Goal: Task Accomplishment & Management: Manage account settings

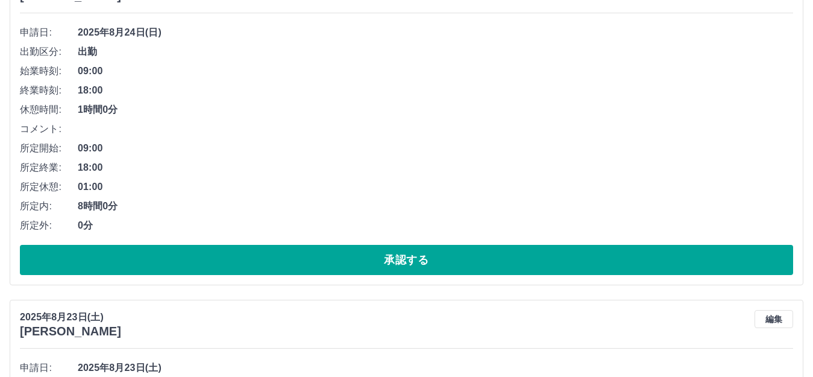
scroll to position [181, 0]
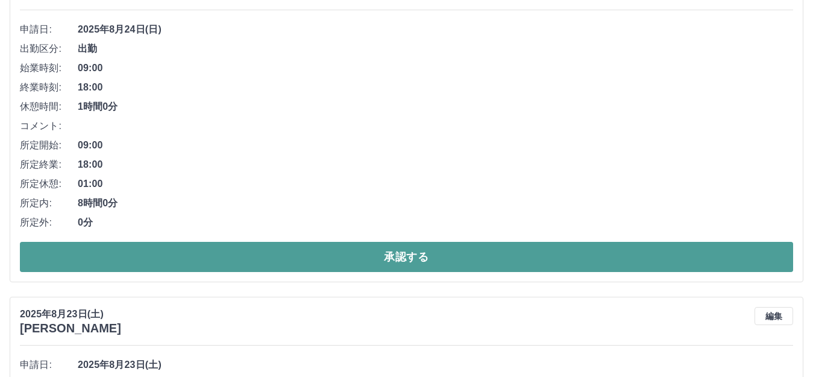
click at [371, 262] on button "承認する" at bounding box center [406, 257] width 773 height 30
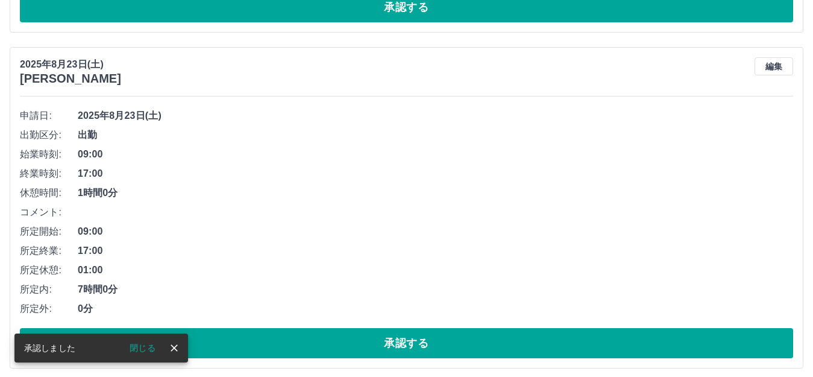
scroll to position [1824, 0]
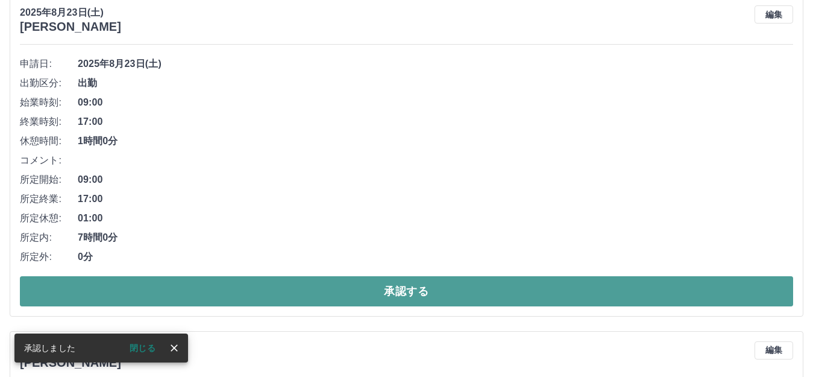
click at [348, 294] on button "承認する" at bounding box center [406, 291] width 773 height 30
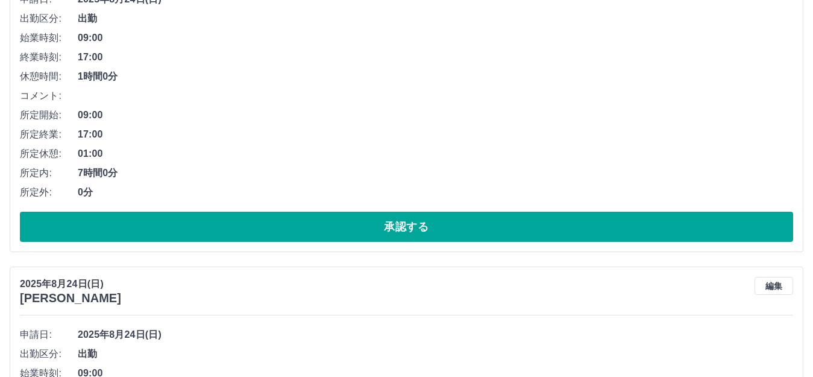
scroll to position [225, 0]
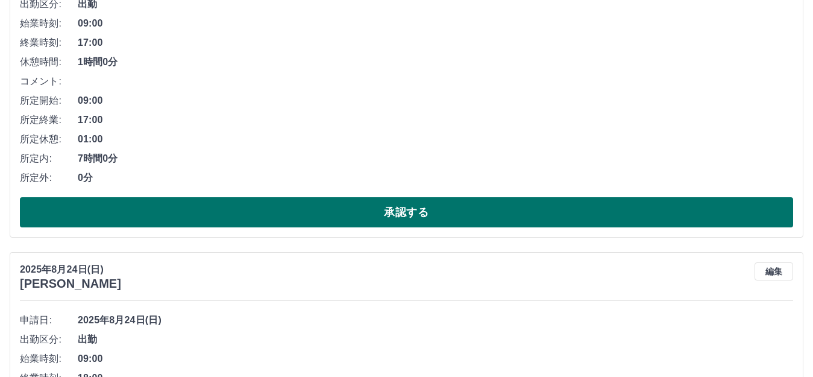
click at [538, 216] on button "承認する" at bounding box center [406, 212] width 773 height 30
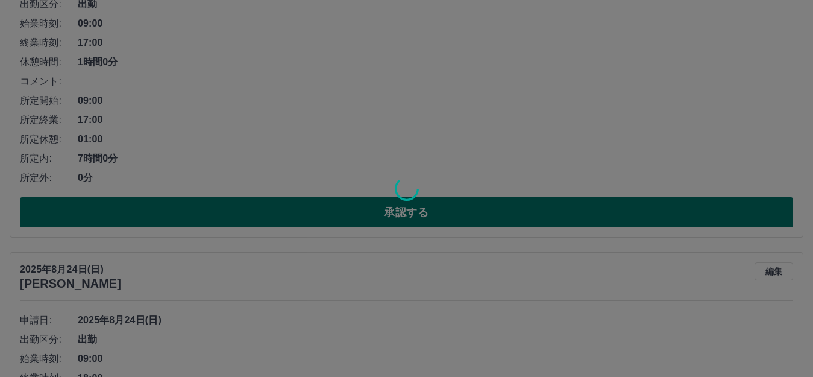
click at [538, 216] on div at bounding box center [406, 188] width 813 height 377
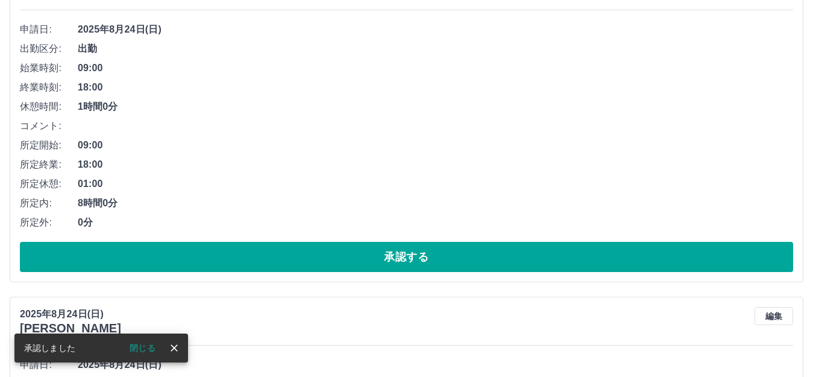
scroll to position [121, 0]
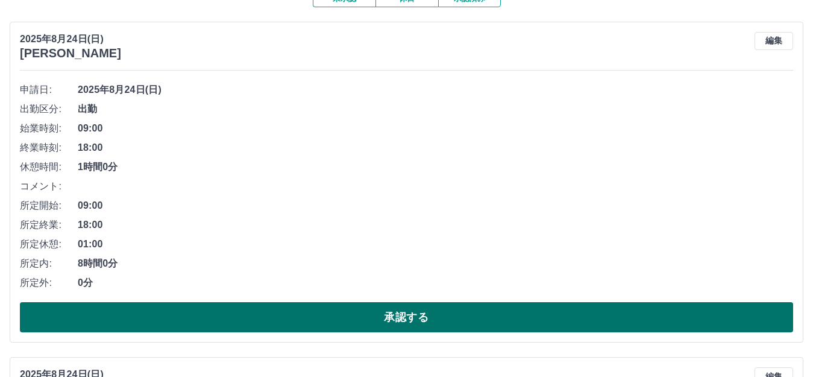
click at [523, 320] on button "承認する" at bounding box center [406, 317] width 773 height 30
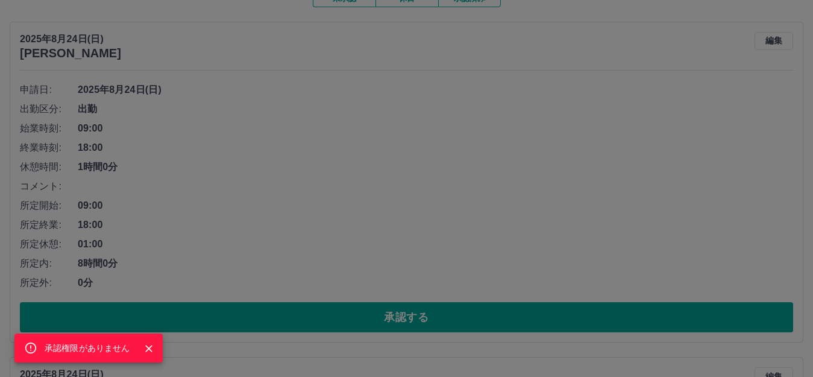
click at [541, 207] on div "承認権限がありません" at bounding box center [406, 188] width 813 height 377
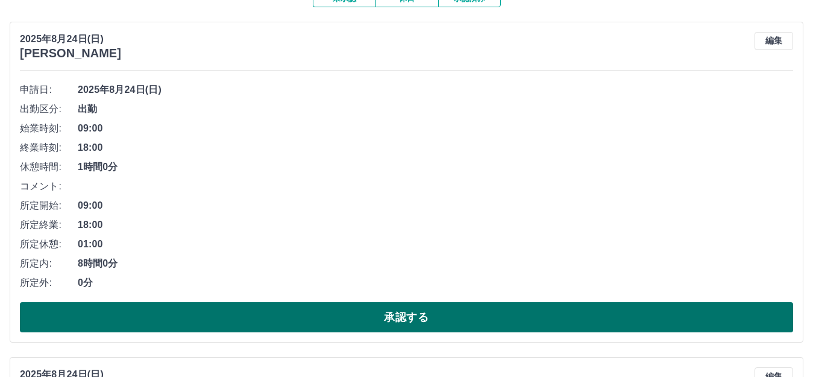
click at [489, 316] on button "承認する" at bounding box center [406, 317] width 773 height 30
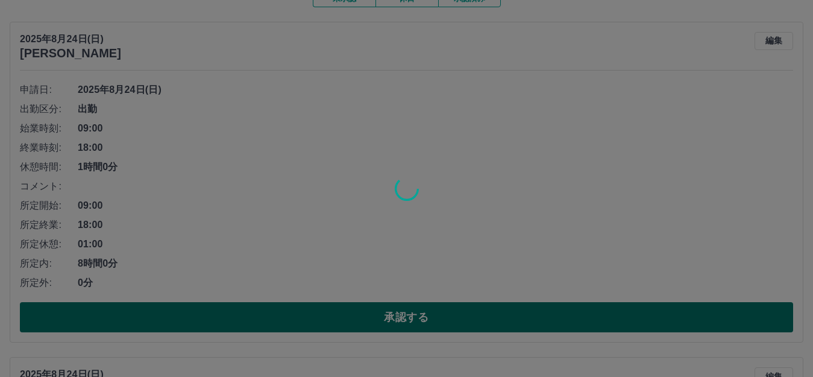
click at [489, 316] on div at bounding box center [406, 188] width 813 height 377
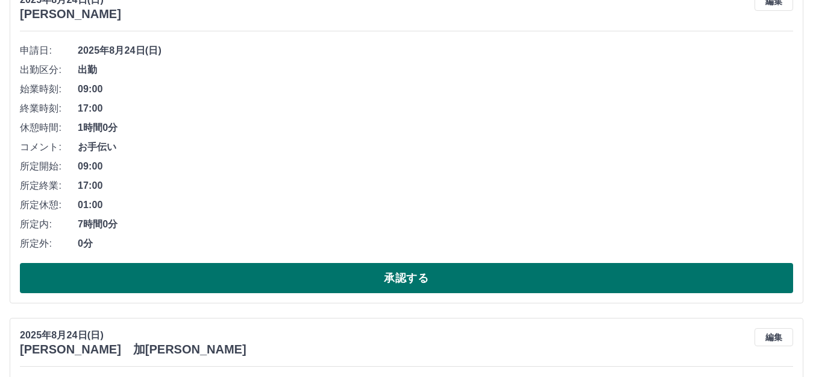
scroll to position [181, 0]
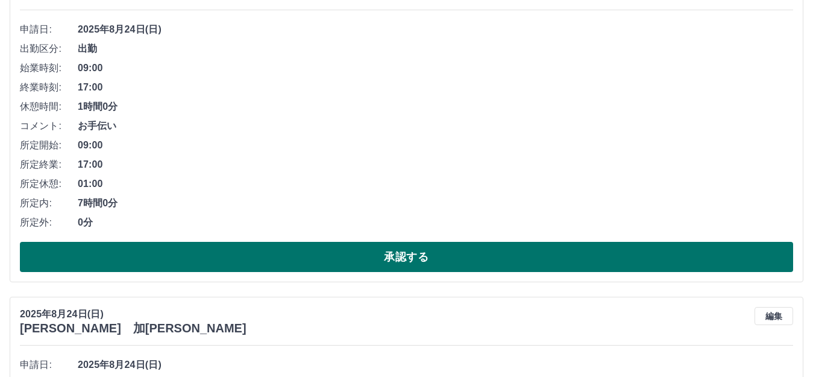
click at [483, 258] on button "承認する" at bounding box center [406, 257] width 773 height 30
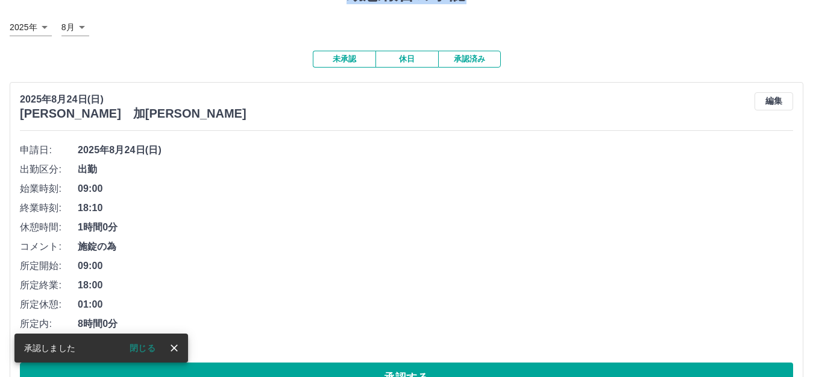
scroll to position [121, 0]
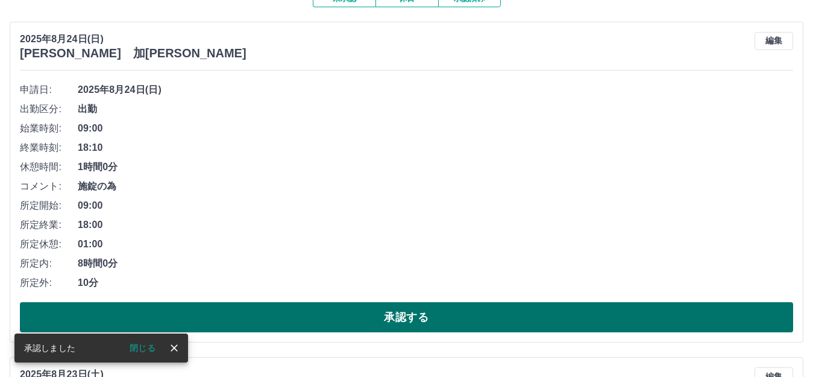
click at [324, 318] on button "承認する" at bounding box center [406, 317] width 773 height 30
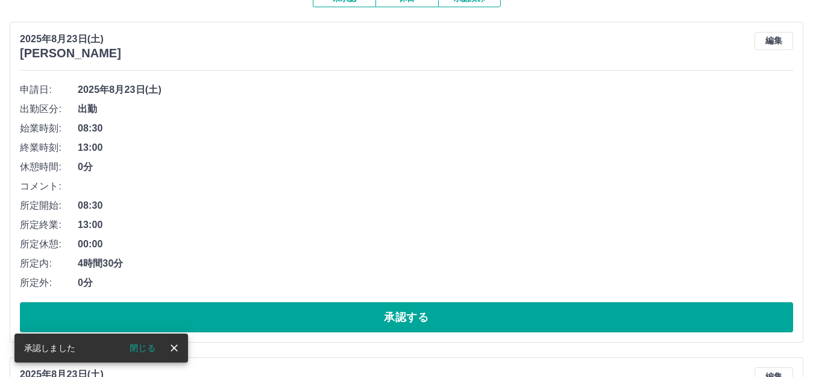
click at [324, 318] on button "承認する" at bounding box center [406, 317] width 773 height 30
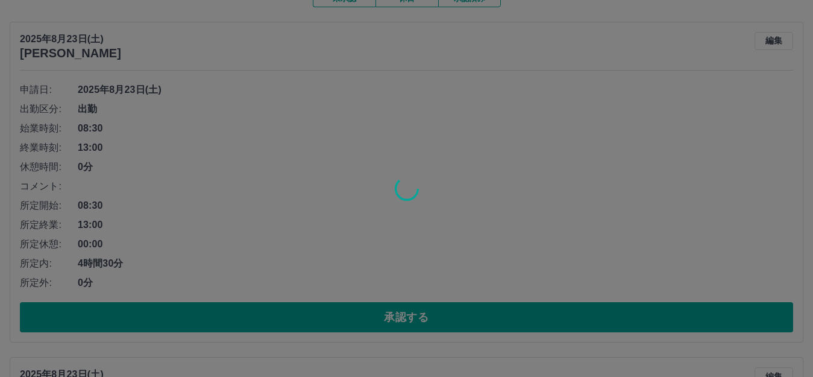
click at [324, 318] on div at bounding box center [406, 188] width 813 height 377
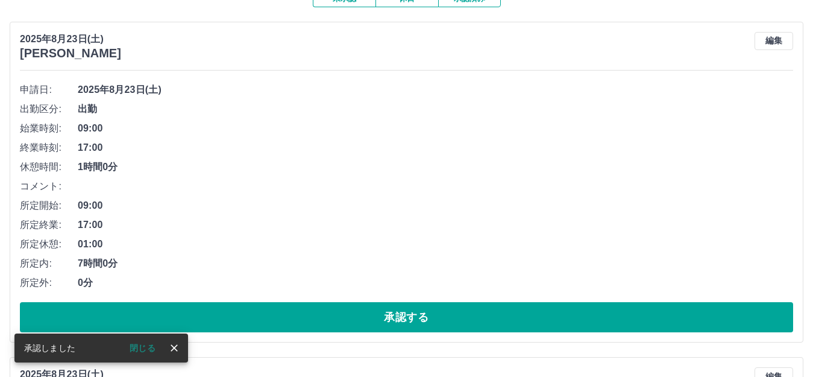
click at [324, 318] on button "承認する" at bounding box center [406, 317] width 773 height 30
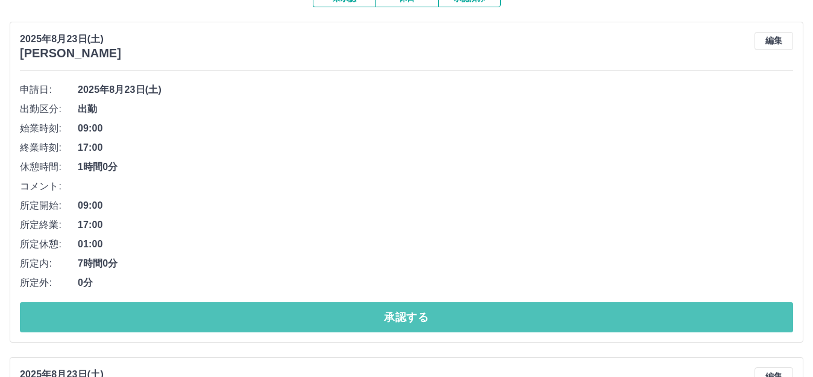
click at [324, 318] on button "承認する" at bounding box center [406, 317] width 773 height 30
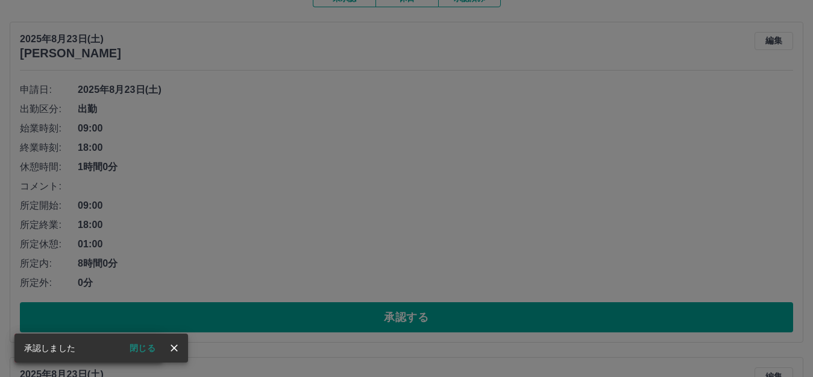
click at [323, 325] on div "承認権限がありません" at bounding box center [406, 188] width 813 height 377
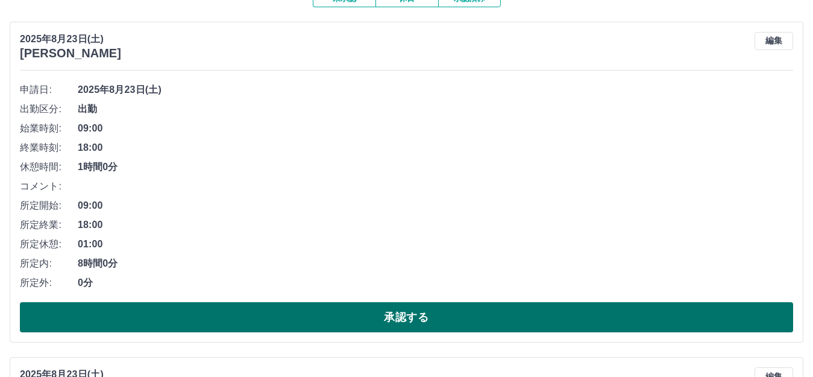
click at [313, 319] on button "承認する" at bounding box center [406, 317] width 773 height 30
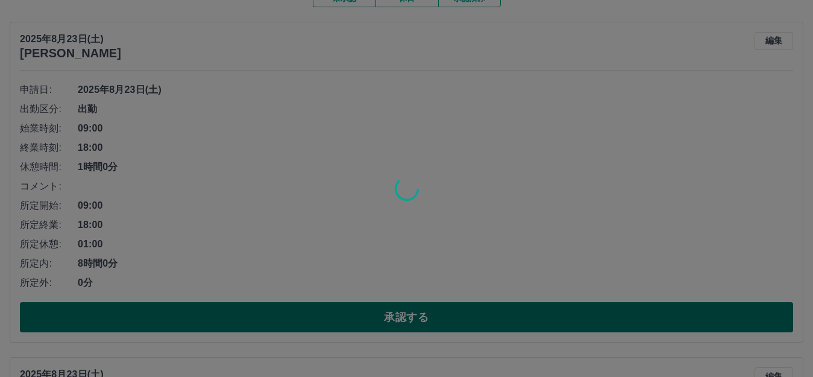
click at [313, 319] on div at bounding box center [406, 188] width 813 height 377
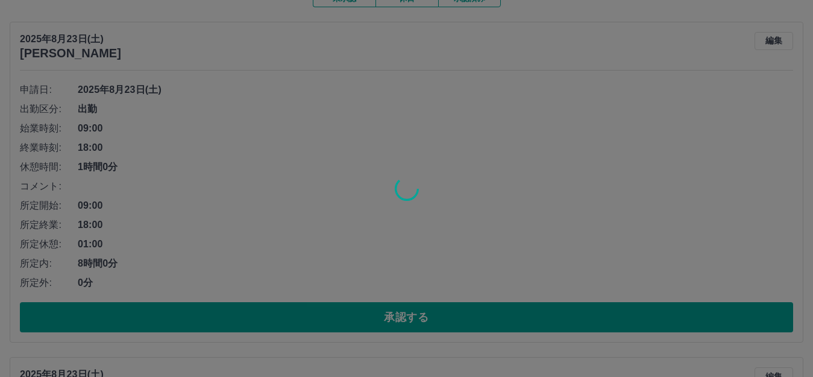
click at [313, 319] on div at bounding box center [406, 188] width 813 height 377
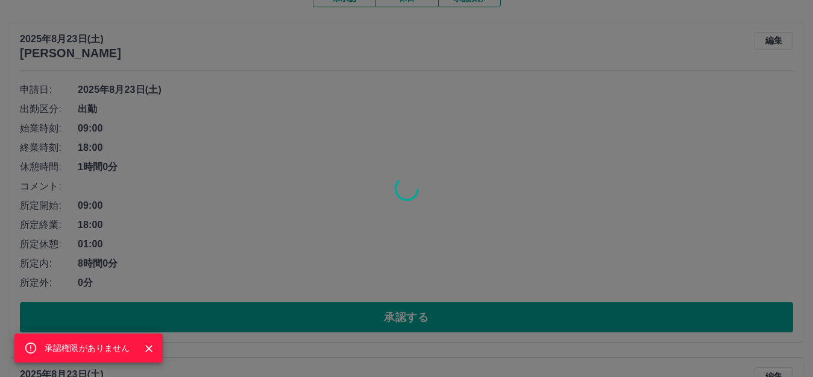
click at [313, 319] on div "承認権限がありません" at bounding box center [406, 188] width 813 height 377
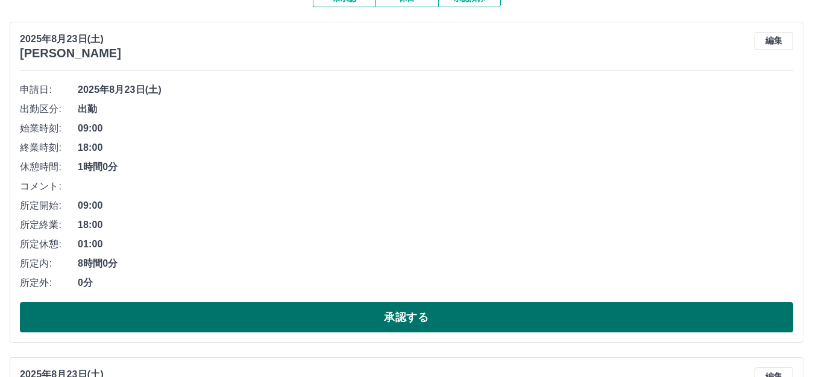
click at [313, 319] on button "承認する" at bounding box center [406, 317] width 773 height 30
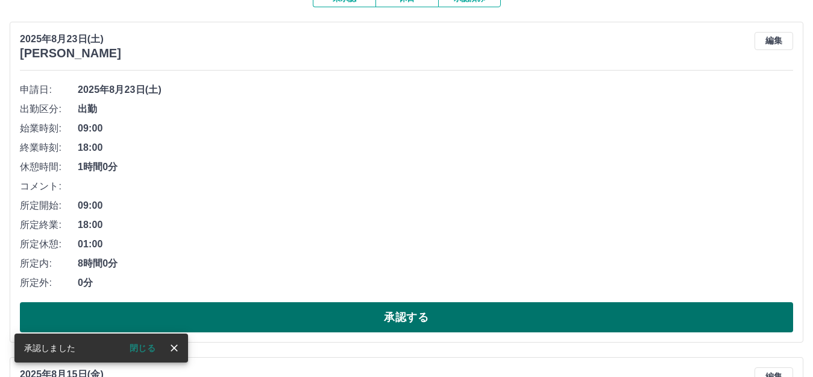
click at [327, 318] on button "承認する" at bounding box center [406, 317] width 773 height 30
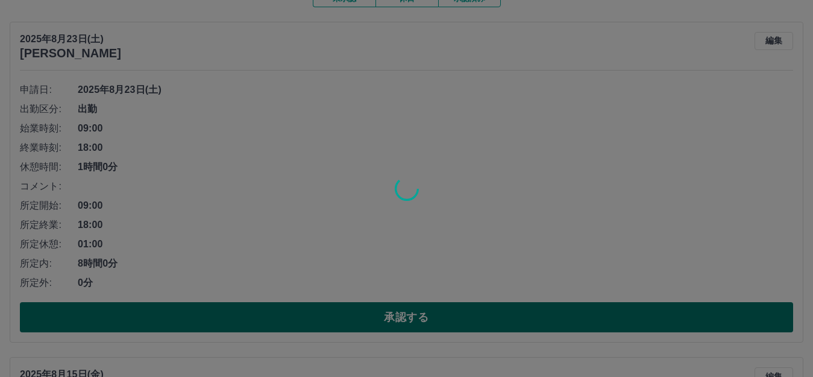
click at [327, 318] on div at bounding box center [406, 188] width 813 height 377
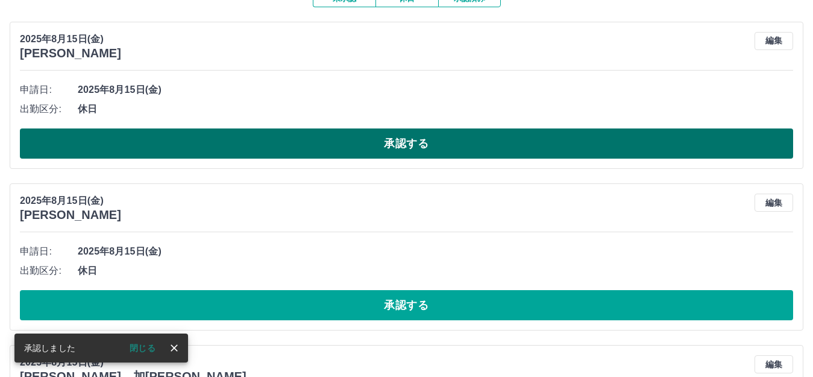
click at [303, 145] on button "承認する" at bounding box center [406, 143] width 773 height 30
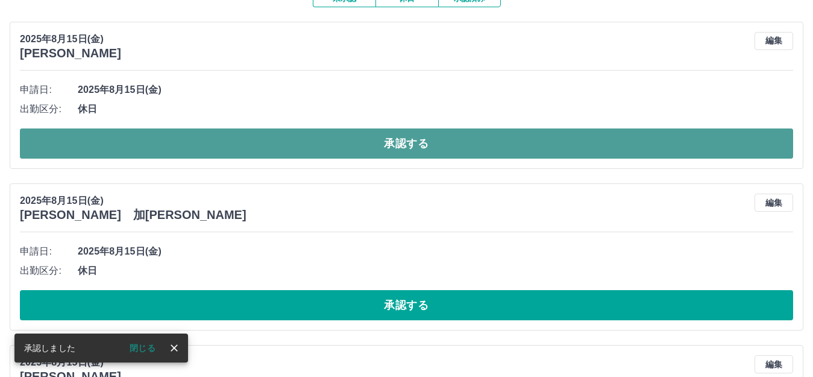
click at [301, 145] on button "承認する" at bounding box center [406, 143] width 773 height 30
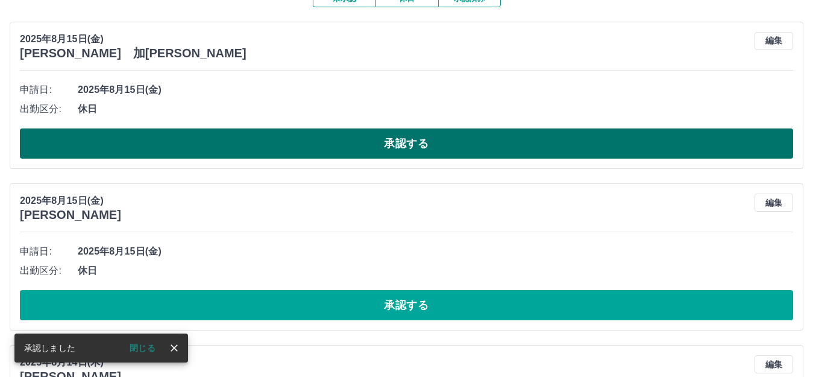
click at [290, 143] on button "承認する" at bounding box center [406, 143] width 773 height 30
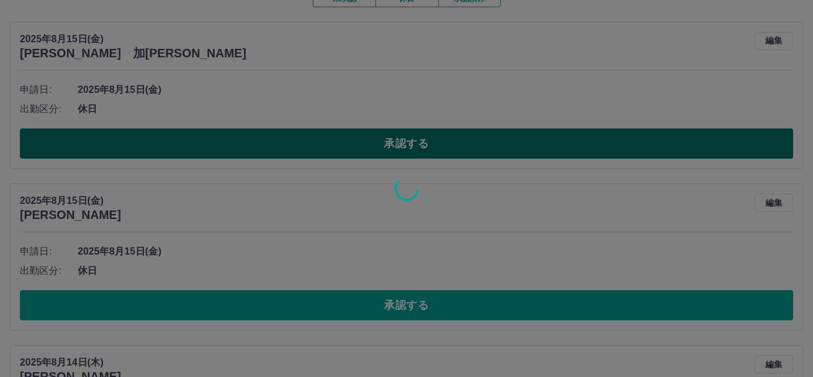
click at [290, 143] on div at bounding box center [406, 188] width 813 height 377
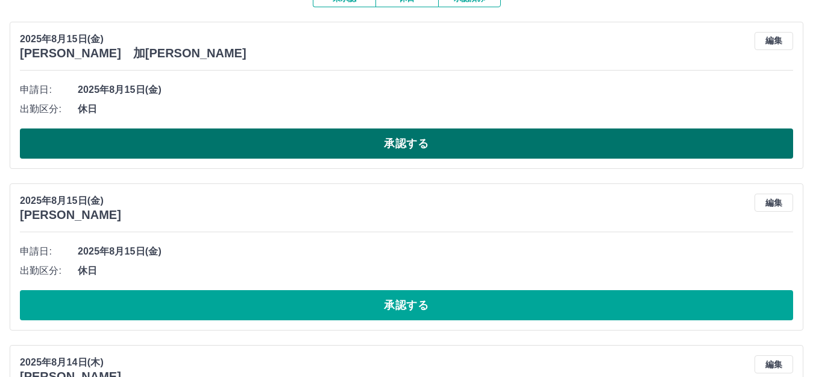
click at [290, 143] on button "承認する" at bounding box center [406, 143] width 773 height 30
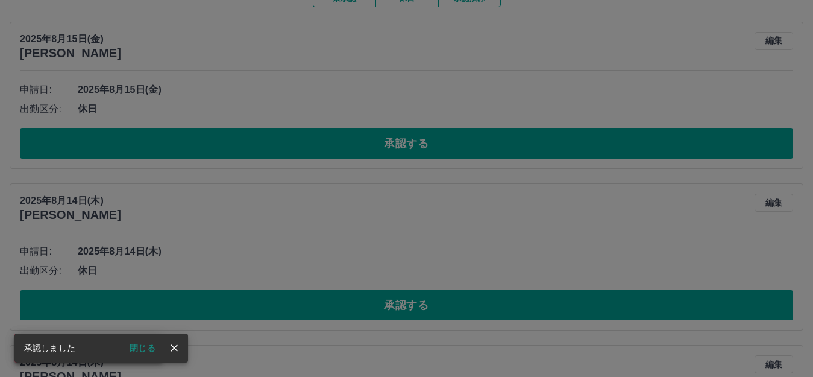
click at [290, 150] on div "承認権限がありません" at bounding box center [406, 188] width 813 height 377
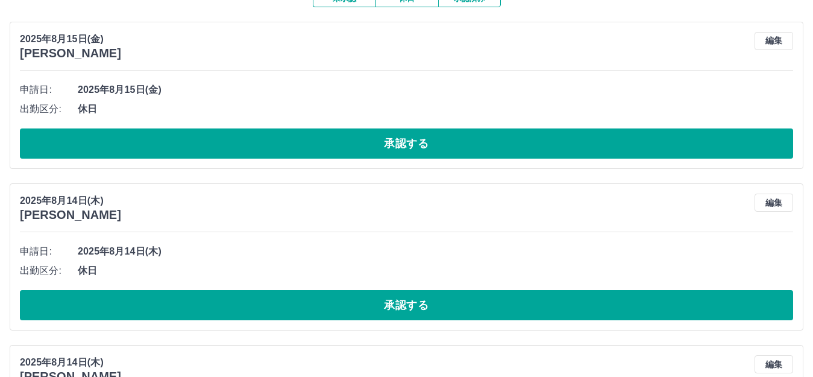
click at [290, 150] on div "SDH勤怠 [PERSON_NAME] 承認権限がありません 閉じる 勤怠報告の承認 [DATE] **** 8月 * 未承認 休日 承認済み [DATE] …" at bounding box center [406, 273] width 813 height 789
click at [290, 150] on button "承認する" at bounding box center [406, 143] width 773 height 30
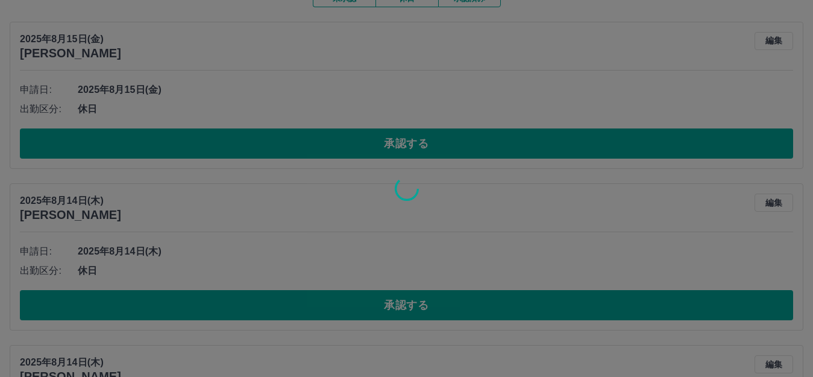
click at [290, 150] on div at bounding box center [406, 188] width 813 height 377
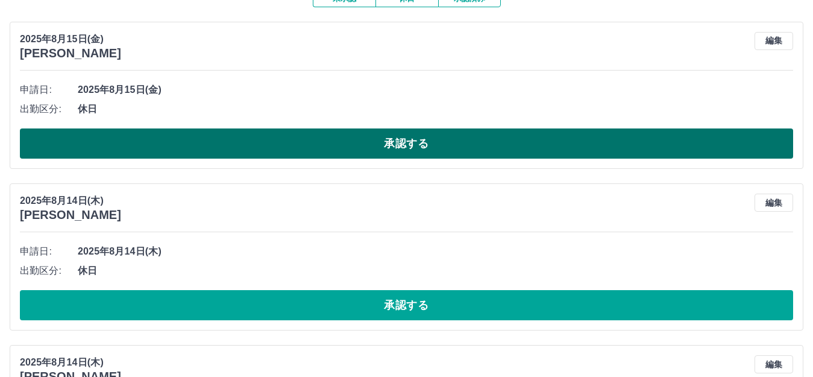
click at [290, 149] on button "承認する" at bounding box center [406, 143] width 773 height 30
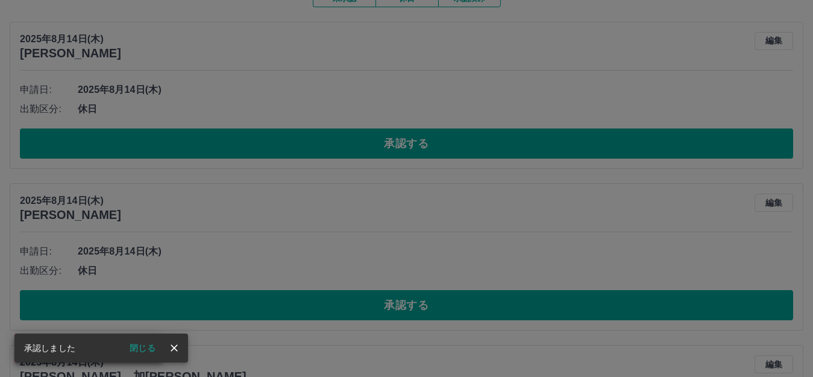
click at [287, 147] on div "承認権限がありません" at bounding box center [406, 188] width 813 height 377
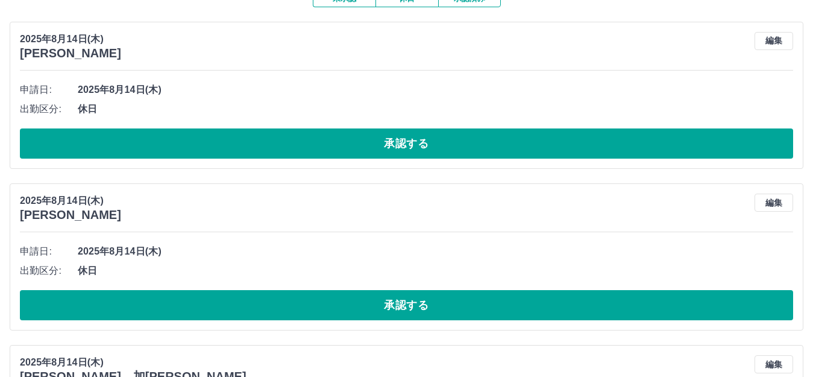
click at [287, 147] on div "SDH勤怠 [PERSON_NAME] 承認権限がありません 閉じる 勤怠報告の承認 [DATE] **** 8月 * 未承認 休日 承認済み [DATE] …" at bounding box center [406, 193] width 813 height 628
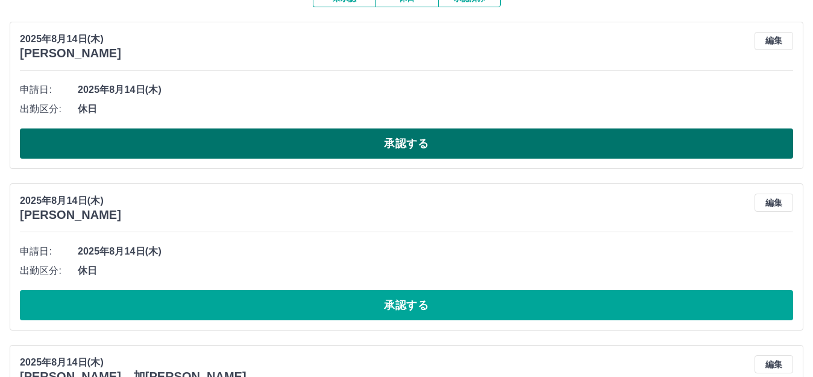
click at [246, 142] on button "承認する" at bounding box center [406, 143] width 773 height 30
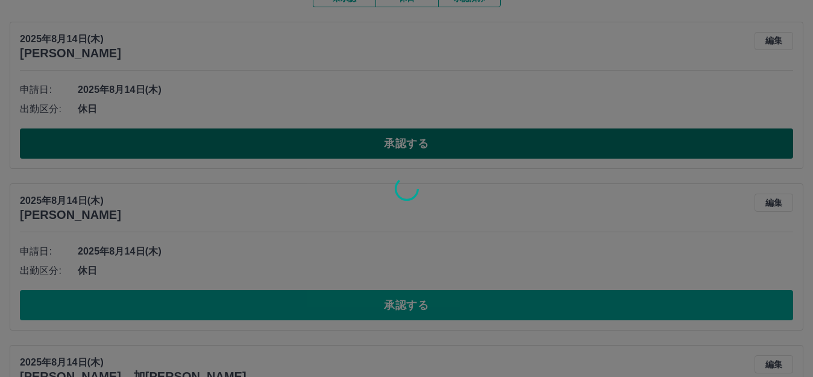
click at [246, 142] on div at bounding box center [406, 188] width 813 height 377
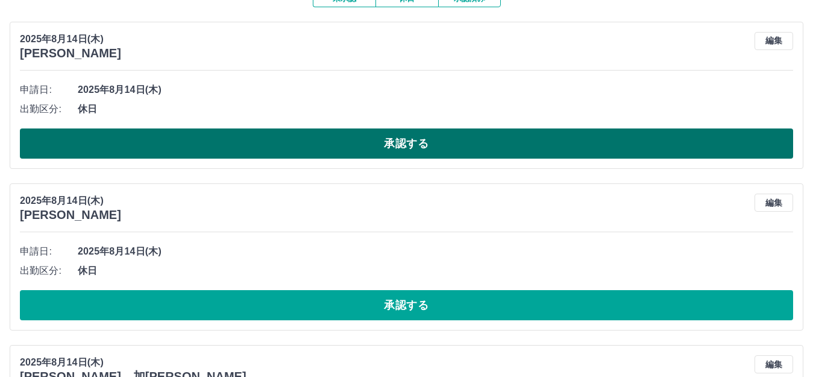
scroll to position [90, 0]
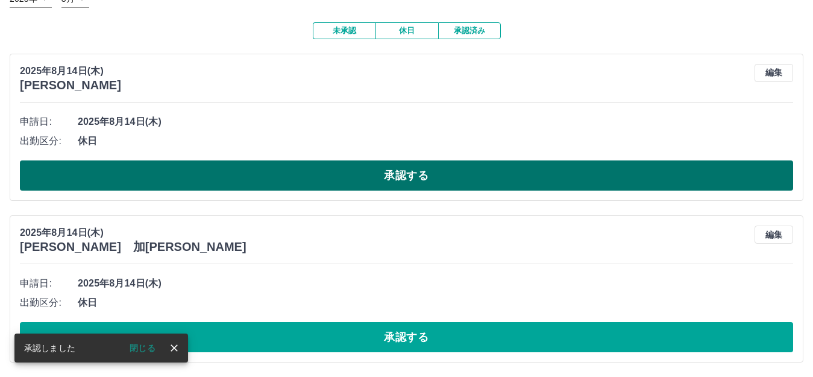
click at [251, 180] on button "承認する" at bounding box center [406, 175] width 773 height 30
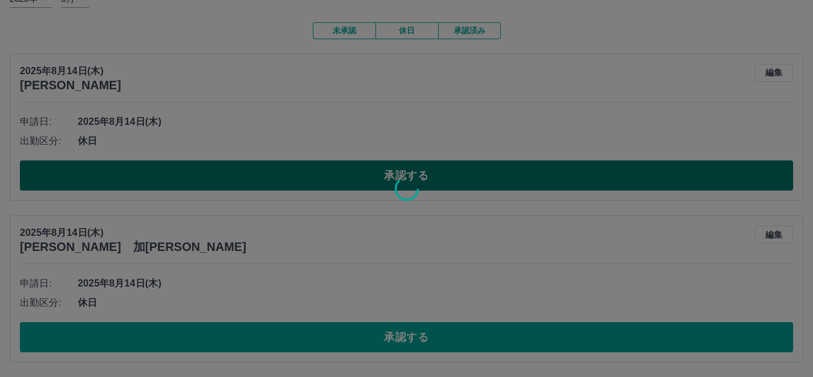
click at [251, 180] on div at bounding box center [406, 188] width 813 height 377
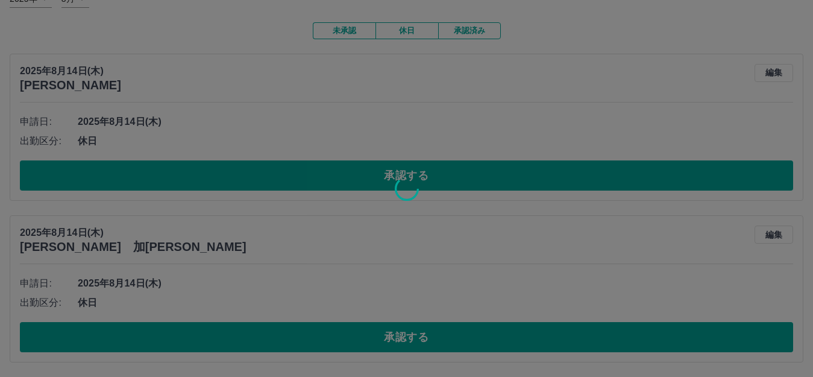
click at [251, 180] on div at bounding box center [406, 188] width 813 height 377
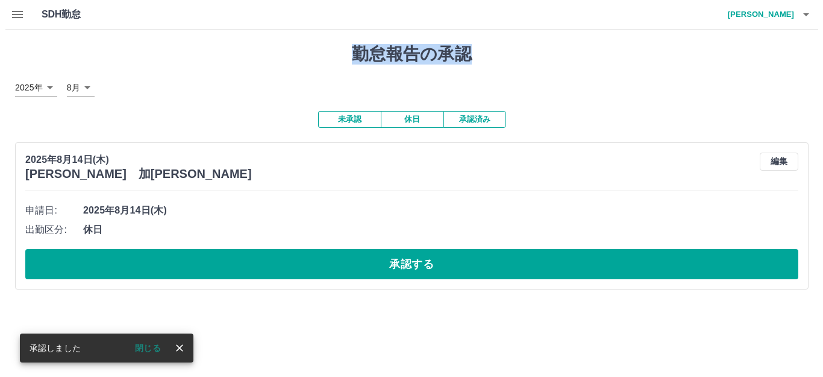
scroll to position [0, 0]
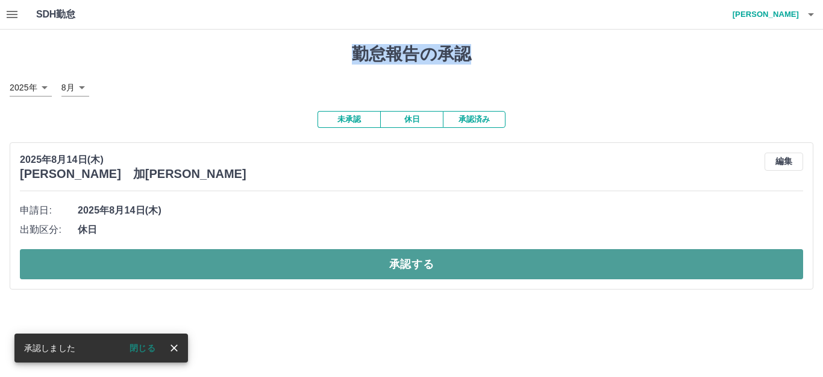
click at [265, 263] on button "承認する" at bounding box center [412, 264] width 784 height 30
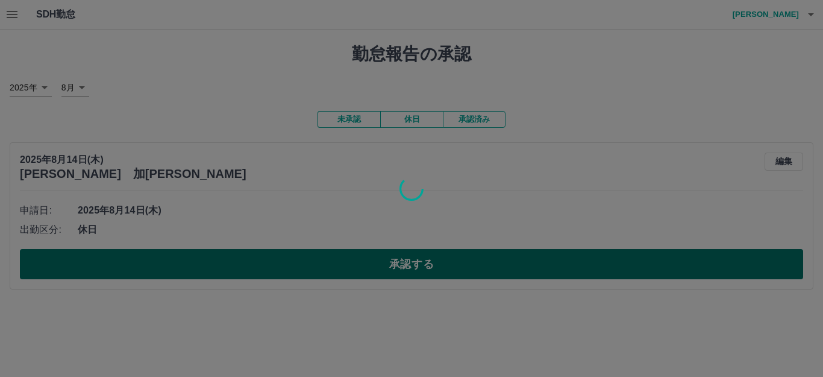
click at [265, 263] on div at bounding box center [411, 188] width 823 height 377
